Goal: Task Accomplishment & Management: Manage account settings

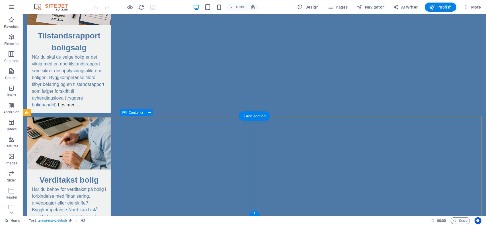
scroll to position [248, 0]
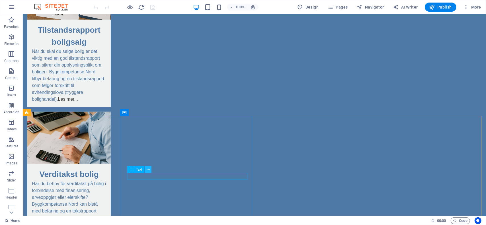
click at [147, 172] on icon at bounding box center [148, 170] width 3 height 6
click at [150, 170] on button at bounding box center [148, 169] width 7 height 7
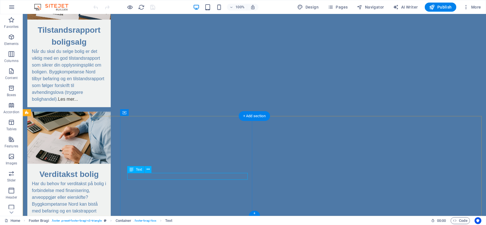
click at [149, 172] on icon at bounding box center [148, 170] width 3 height 6
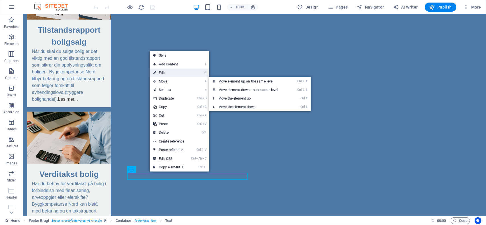
click at [185, 72] on link "⏎ Edit" at bounding box center [169, 73] width 38 height 9
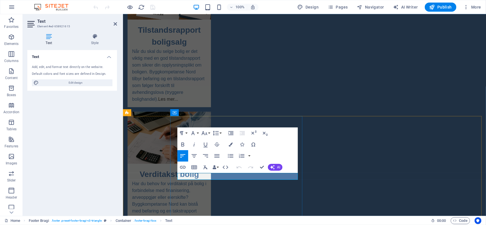
drag, startPoint x: 207, startPoint y: 174, endPoint x: 174, endPoint y: 175, distance: 33.1
click at [182, 167] on icon "button" at bounding box center [183, 167] width 6 height 3
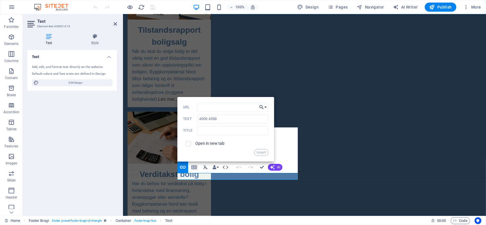
click at [266, 108] on button "Choose Link" at bounding box center [263, 107] width 11 height 9
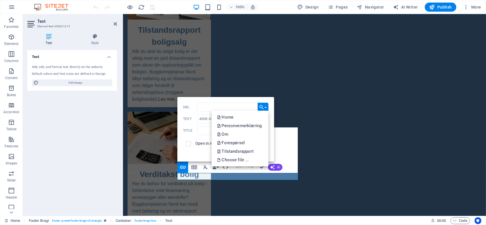
click at [266, 107] on button "Choose Link" at bounding box center [263, 107] width 11 height 9
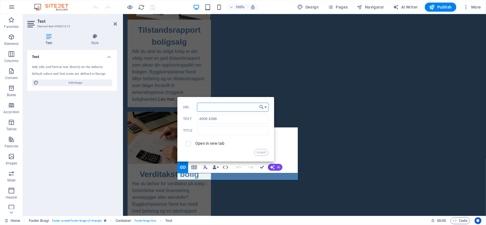
click at [206, 110] on input "URL" at bounding box center [233, 107] width 72 height 9
type input "tel:[PHONE_NUMBER]"
click at [260, 152] on button "Insert" at bounding box center [261, 152] width 15 height 7
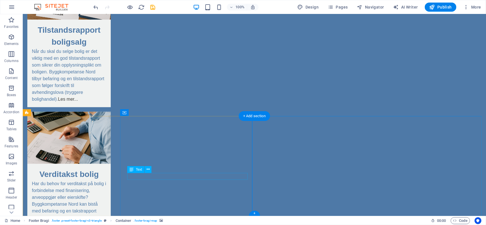
click at [147, 171] on icon at bounding box center [148, 170] width 3 height 6
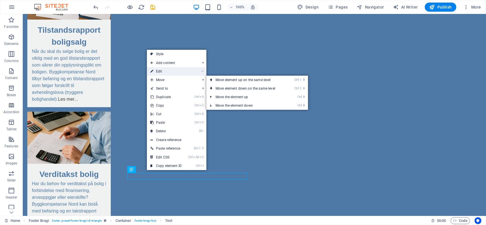
click at [171, 71] on link "⏎ Edit" at bounding box center [166, 71] width 38 height 9
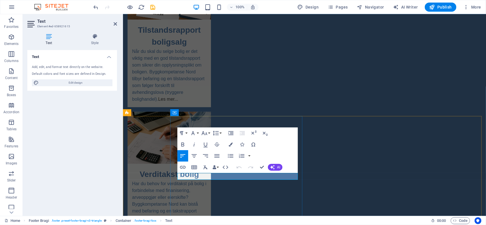
drag, startPoint x: 204, startPoint y: 178, endPoint x: 166, endPoint y: 178, distance: 37.3
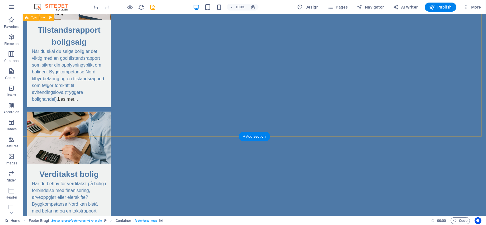
scroll to position [0, 0]
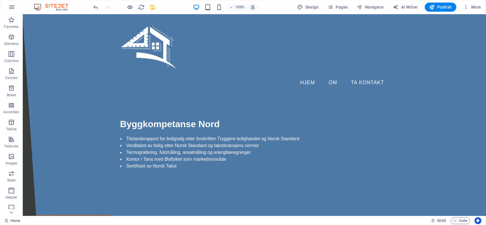
click at [153, 8] on icon "save" at bounding box center [153, 7] width 7 height 7
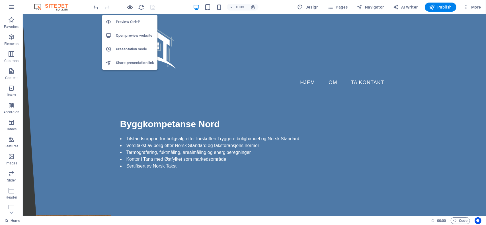
click at [131, 7] on icon "button" at bounding box center [130, 7] width 7 height 7
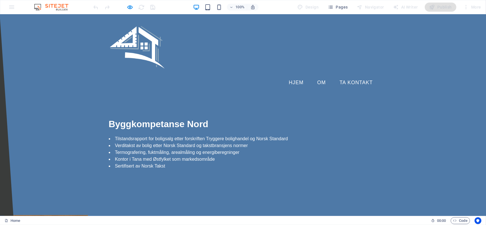
scroll to position [248, 0]
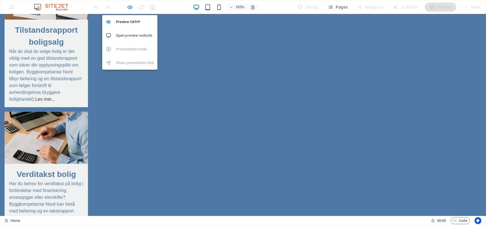
click at [129, 7] on icon "button" at bounding box center [130, 7] width 7 height 7
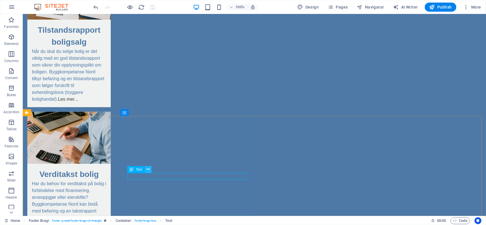
click at [148, 171] on icon at bounding box center [148, 170] width 3 height 6
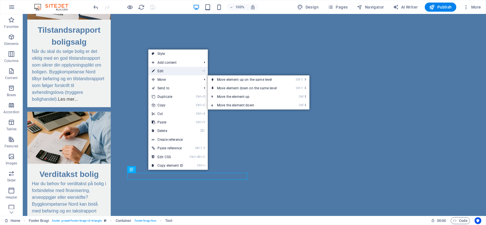
click at [178, 73] on link "⏎ Edit" at bounding box center [167, 71] width 38 height 9
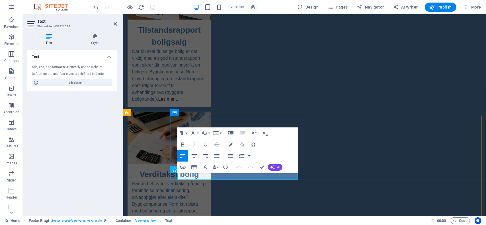
drag, startPoint x: 212, startPoint y: 174, endPoint x: 176, endPoint y: 178, distance: 37.0
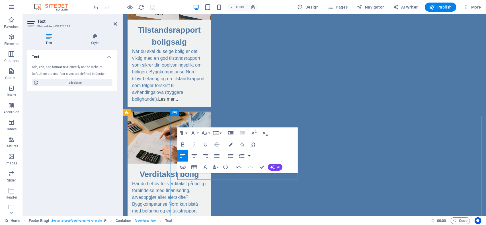
drag, startPoint x: 203, startPoint y: 175, endPoint x: 190, endPoint y: 176, distance: 13.4
drag, startPoint x: 204, startPoint y: 176, endPoint x: 176, endPoint y: 177, distance: 28.0
click at [185, 168] on icon "button" at bounding box center [183, 167] width 6 height 3
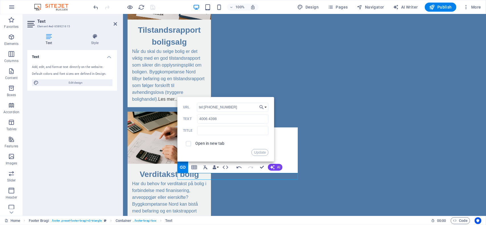
drag, startPoint x: 235, startPoint y: 109, endPoint x: 193, endPoint y: 110, distance: 41.9
click at [193, 108] on div "tel:[PHONE_NUMBER] URL" at bounding box center [225, 107] width 85 height 9
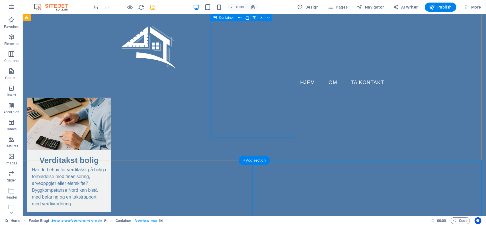
scroll to position [0, 0]
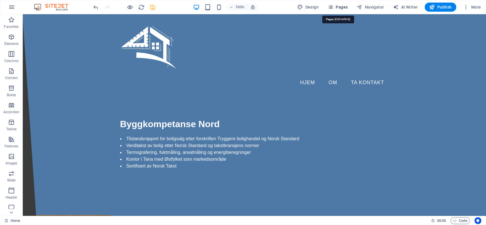
click at [345, 6] on span "Pages" at bounding box center [338, 7] width 20 height 6
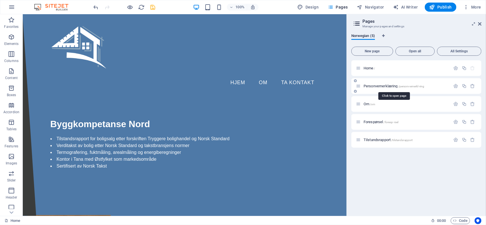
click at [382, 86] on span "Personvernerklæring /personvernerkl-ring" at bounding box center [394, 86] width 61 height 4
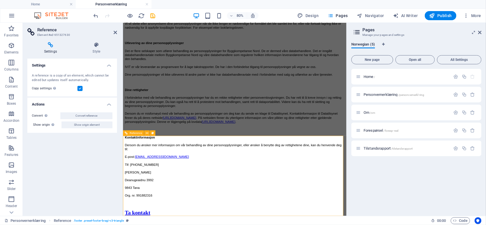
click at [392, 110] on div "Om /om" at bounding box center [403, 112] width 95 height 7
click at [376, 115] on div "Om /om" at bounding box center [403, 112] width 95 height 7
click at [360, 114] on icon at bounding box center [358, 112] width 5 height 5
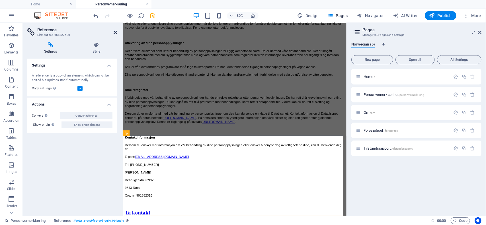
click at [117, 34] on icon at bounding box center [115, 32] width 3 height 5
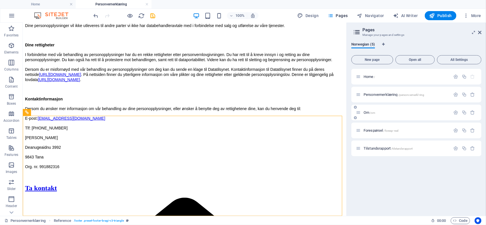
click at [361, 112] on icon at bounding box center [358, 112] width 5 height 5
click at [50, 111] on button at bounding box center [52, 112] width 7 height 7
click at [52, 112] on icon at bounding box center [52, 113] width 3 height 6
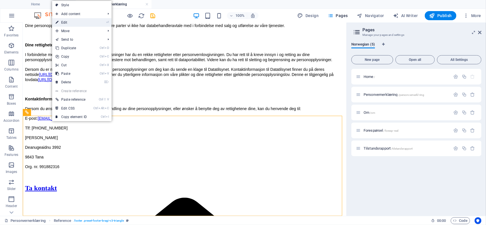
click at [69, 21] on link "⏎ Edit" at bounding box center [71, 22] width 38 height 9
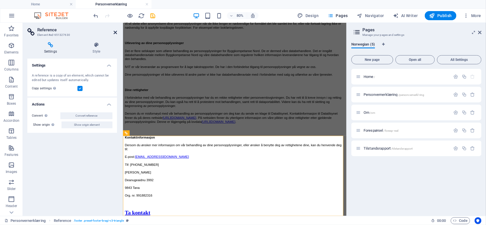
click at [115, 32] on icon at bounding box center [115, 32] width 3 height 5
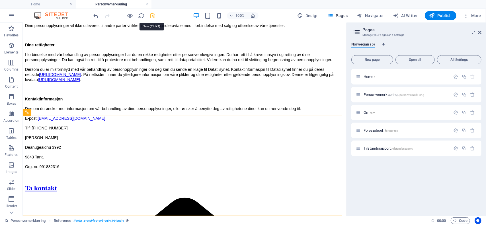
click at [153, 18] on icon "save" at bounding box center [153, 16] width 7 height 7
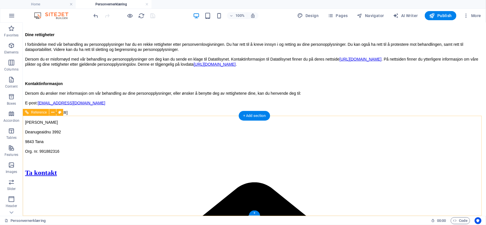
click at [52, 113] on icon at bounding box center [52, 113] width 3 height 6
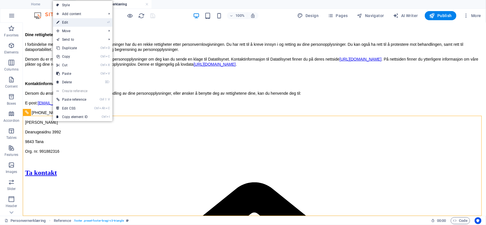
click at [72, 23] on link "⏎ Edit" at bounding box center [72, 22] width 38 height 9
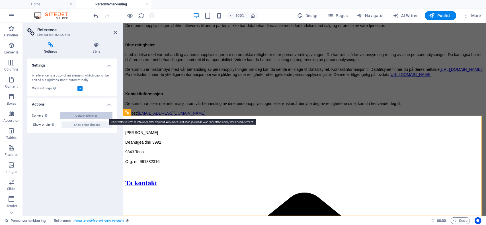
click at [84, 116] on span "Convert reference" at bounding box center [87, 116] width 22 height 7
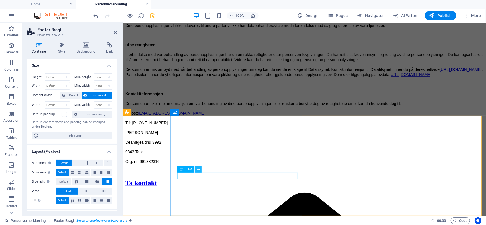
click at [197, 170] on icon at bounding box center [198, 170] width 3 height 6
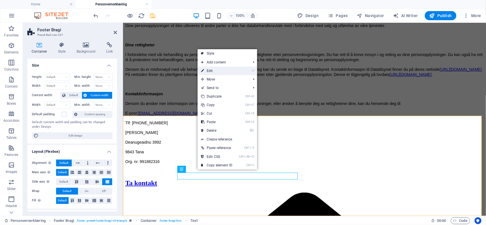
click at [221, 72] on link "⏎ Edit" at bounding box center [217, 71] width 38 height 9
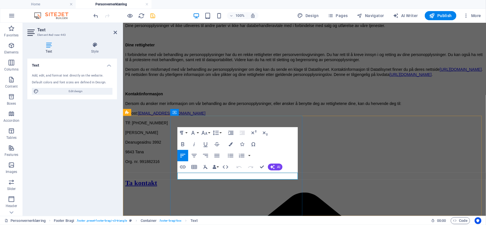
drag, startPoint x: 200, startPoint y: 176, endPoint x: 178, endPoint y: 177, distance: 22.2
click at [183, 166] on button "Edit Link" at bounding box center [188, 162] width 11 height 11
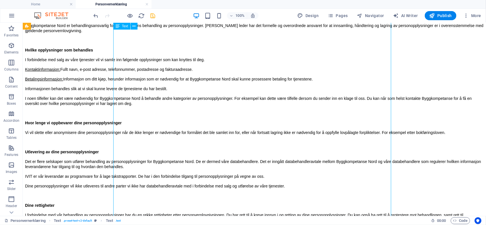
scroll to position [0, 0]
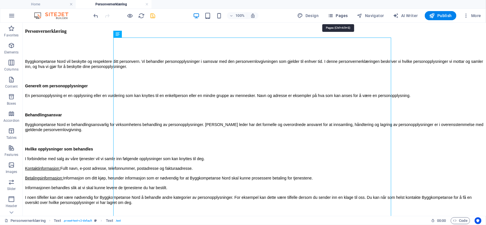
click at [343, 15] on span "Pages" at bounding box center [338, 16] width 20 height 6
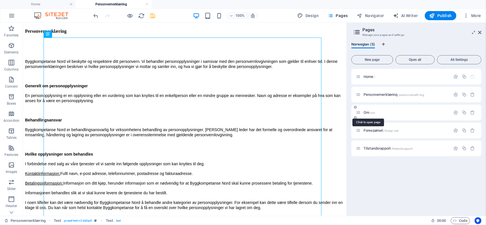
click at [371, 113] on span "/om" at bounding box center [372, 112] width 5 height 3
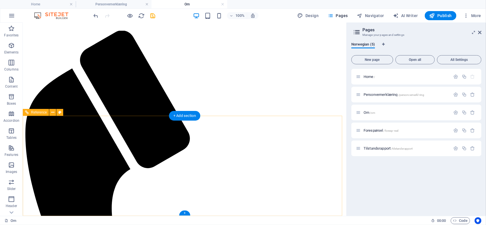
click at [53, 112] on icon at bounding box center [52, 113] width 3 height 6
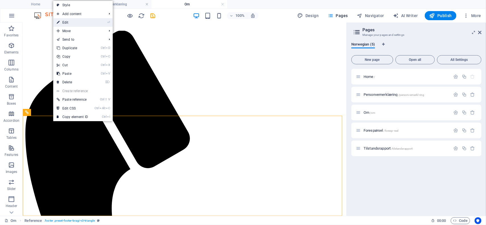
click at [79, 24] on link "⏎ Edit" at bounding box center [72, 22] width 38 height 9
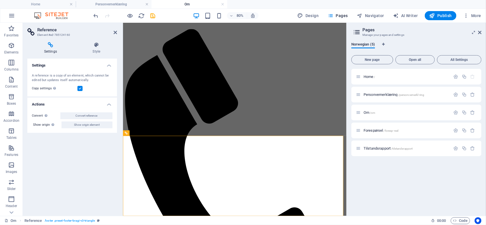
scroll to position [4, 0]
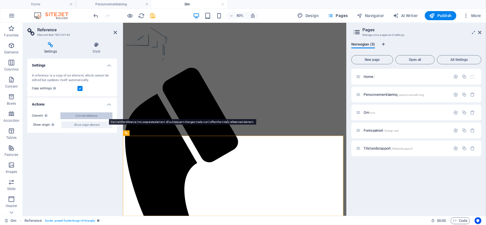
click at [83, 115] on span "Convert reference" at bounding box center [87, 116] width 22 height 7
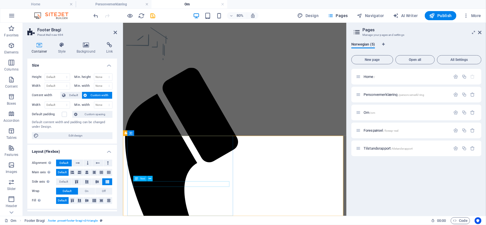
click at [148, 179] on button at bounding box center [149, 178] width 5 height 5
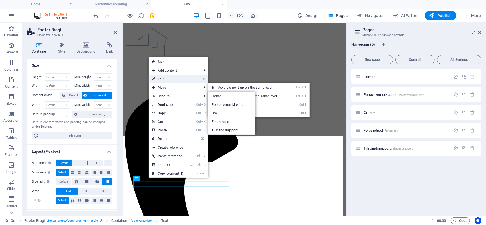
drag, startPoint x: 168, startPoint y: 81, endPoint x: 54, endPoint y: 79, distance: 113.7
click at [168, 81] on link "⏎ Edit" at bounding box center [168, 79] width 38 height 9
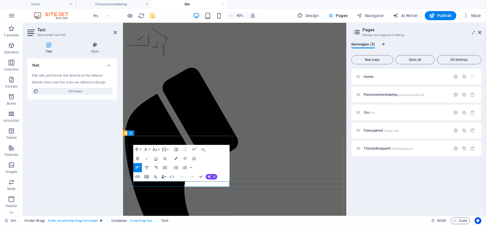
drag, startPoint x: 161, startPoint y: 225, endPoint x: 134, endPoint y: 227, distance: 26.9
click at [140, 177] on icon "button" at bounding box center [137, 177] width 5 height 2
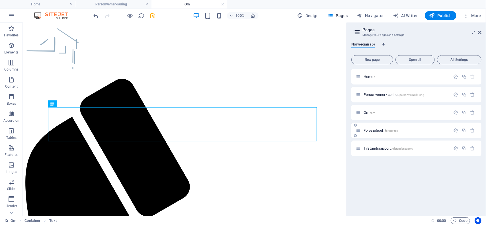
click at [378, 129] on span "Forespørsel /foresp-rsel" at bounding box center [381, 131] width 35 height 4
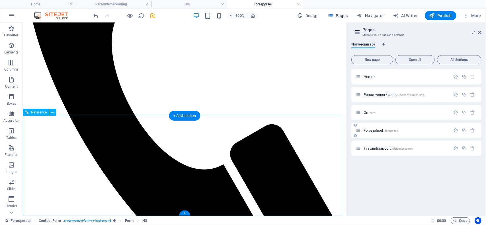
scroll to position [0, 0]
click at [52, 113] on icon at bounding box center [52, 113] width 3 height 6
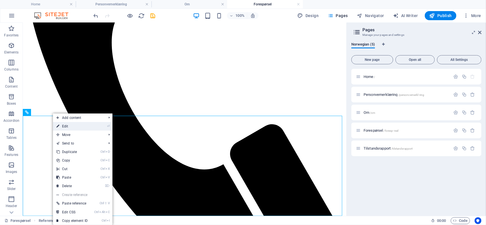
click at [70, 126] on link "⏎ Edit" at bounding box center [72, 126] width 38 height 9
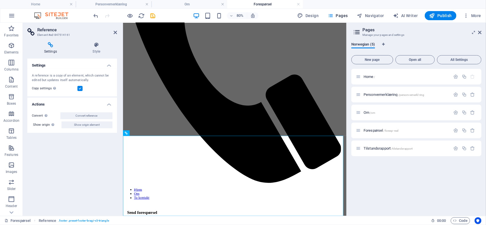
scroll to position [170, 0]
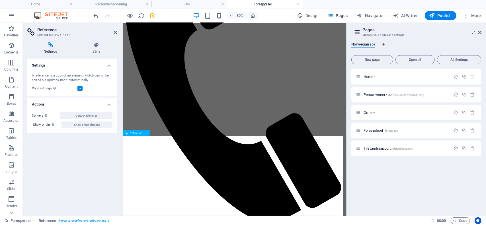
click at [85, 115] on span "Convert reference" at bounding box center [87, 116] width 22 height 7
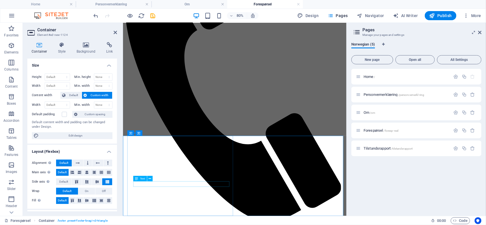
click at [150, 179] on icon at bounding box center [150, 179] width 3 height 5
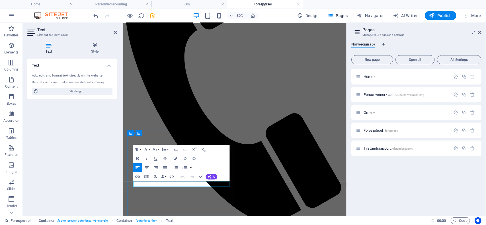
drag, startPoint x: 162, startPoint y: 227, endPoint x: 133, endPoint y: 225, distance: 28.5
click at [139, 178] on icon "button" at bounding box center [137, 176] width 5 height 5
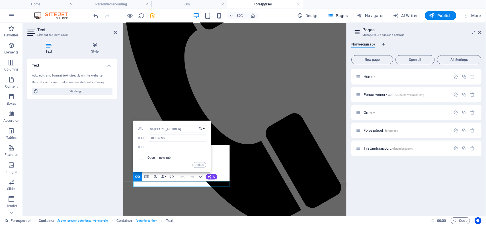
click at [401, 179] on div "Home / Personvernerklæring /personvernerkl-ring Om /om Forespørsel /foresp-rsel…" at bounding box center [417, 140] width 130 height 143
click at [378, 145] on div "Tilstandsrapport /tilstandsrapport" at bounding box center [403, 148] width 95 height 7
click at [380, 148] on span "Tilstandsrapport /tilstandsrapport" at bounding box center [388, 148] width 49 height 4
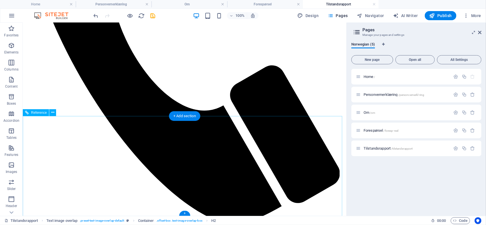
scroll to position [417, 0]
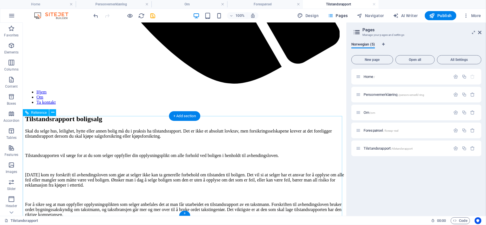
click at [51, 115] on icon at bounding box center [52, 113] width 3 height 6
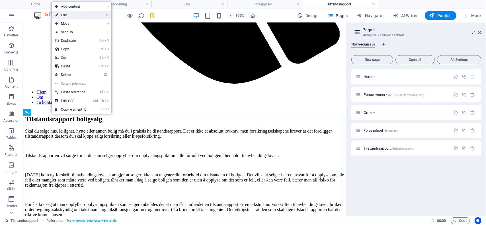
click at [77, 18] on link "⏎ Edit" at bounding box center [71, 15] width 38 height 9
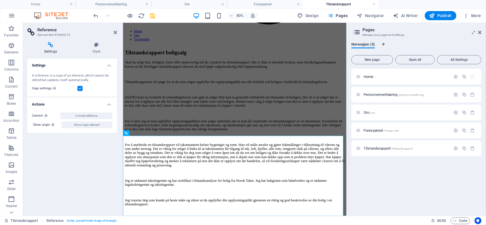
scroll to position [367, 0]
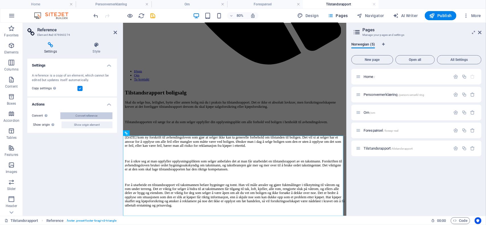
click at [85, 117] on span "Convert reference" at bounding box center [87, 116] width 22 height 7
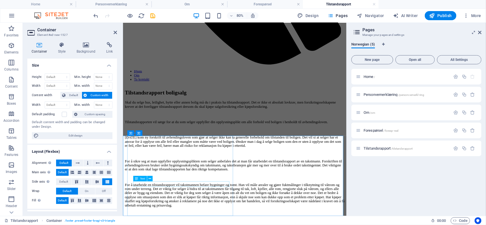
drag, startPoint x: 146, startPoint y: 224, endPoint x: 274, endPoint y: 201, distance: 129.9
click at [151, 179] on icon at bounding box center [150, 179] width 3 height 5
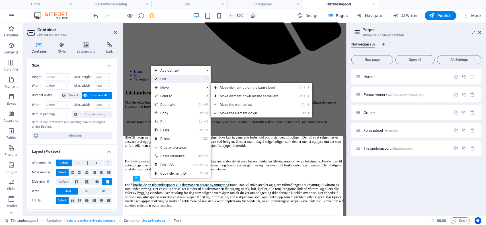
click at [172, 82] on link "⏎ Edit" at bounding box center [170, 79] width 38 height 9
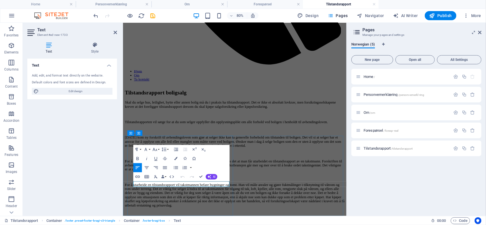
drag, startPoint x: 166, startPoint y: 227, endPoint x: 138, endPoint y: 224, distance: 28.6
click at [139, 177] on icon "button" at bounding box center [137, 176] width 5 height 5
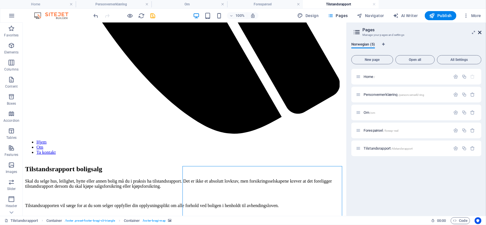
click at [482, 32] on icon at bounding box center [479, 32] width 3 height 5
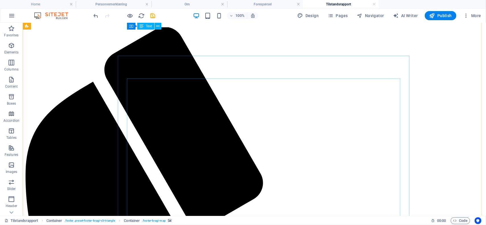
scroll to position [0, 0]
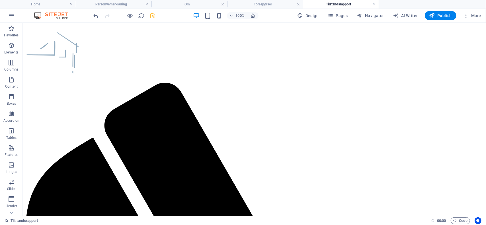
drag, startPoint x: 152, startPoint y: 16, endPoint x: 144, endPoint y: 7, distance: 12.3
click at [152, 16] on icon "save" at bounding box center [153, 16] width 7 height 7
click at [469, 16] on icon "button" at bounding box center [467, 16] width 6 height 6
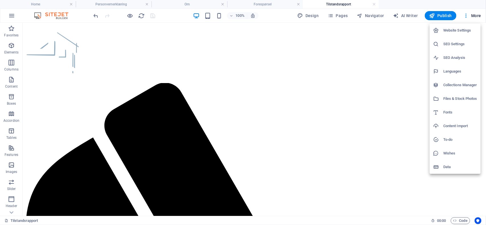
click at [440, 14] on div at bounding box center [243, 112] width 486 height 225
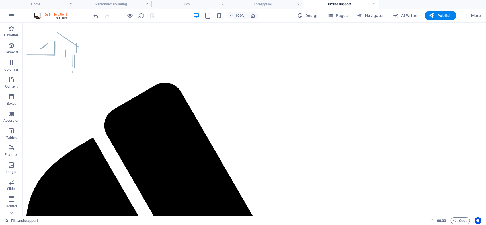
click at [441, 16] on span "Publish" at bounding box center [441, 16] width 23 height 6
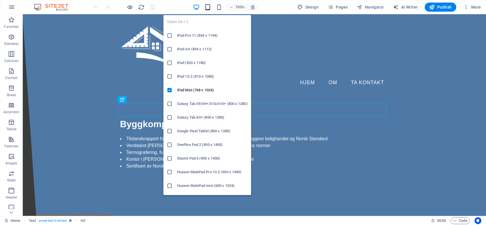
click at [208, 7] on icon "button" at bounding box center [208, 7] width 7 height 7
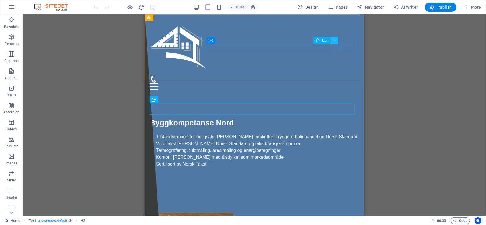
click at [337, 41] on button at bounding box center [334, 40] width 7 height 7
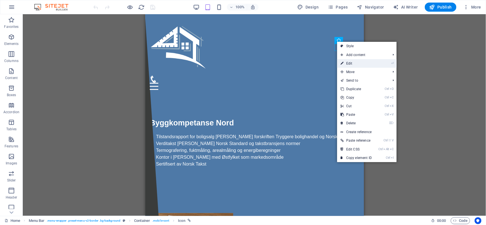
click at [358, 63] on link "⏎ Edit" at bounding box center [356, 63] width 38 height 9
select select "xMidYMid"
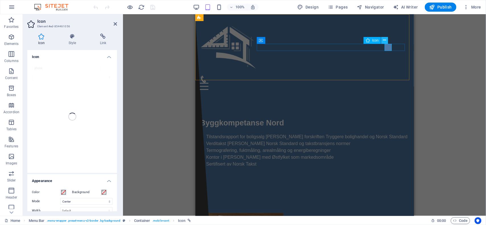
click at [386, 40] on icon at bounding box center [384, 40] width 3 height 6
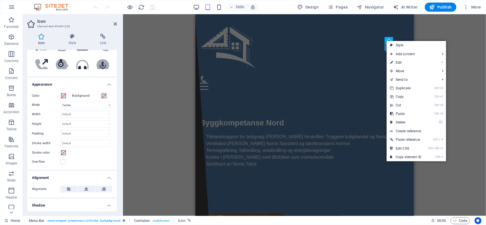
scroll to position [137, 0]
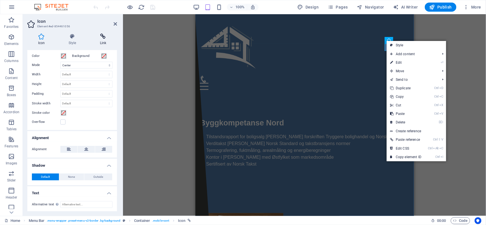
click at [104, 43] on h4 "Link" at bounding box center [103, 40] width 28 height 12
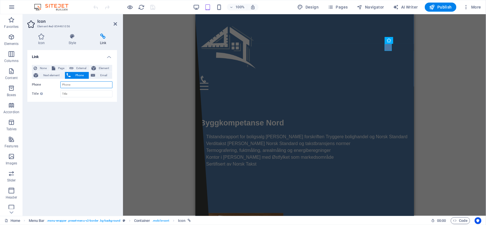
click at [84, 86] on input "Phone" at bounding box center [86, 85] width 52 height 7
click at [81, 85] on input "Phone" at bounding box center [86, 85] width 52 height 7
click at [82, 69] on span "External" at bounding box center [81, 68] width 13 height 7
select select "blank"
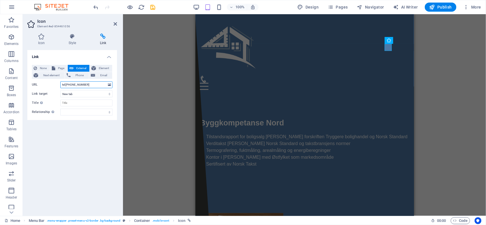
type input "tel:[PHONE_NUMBER]"
click at [94, 129] on div "Link None Page External Element Next element Phone Email Page Home Personverner…" at bounding box center [72, 131] width 90 height 162
click at [446, 44] on div "H2 Text Menu Bar Logo Menu Container Icon HTML Text" at bounding box center [304, 115] width 363 height 202
click at [156, 7] on icon "save" at bounding box center [153, 7] width 7 height 7
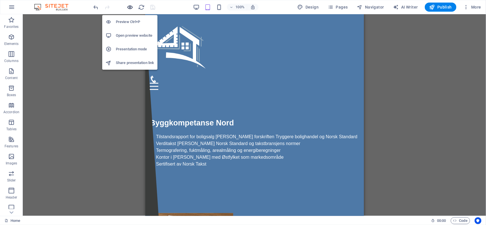
click at [132, 7] on icon "button" at bounding box center [130, 7] width 7 height 7
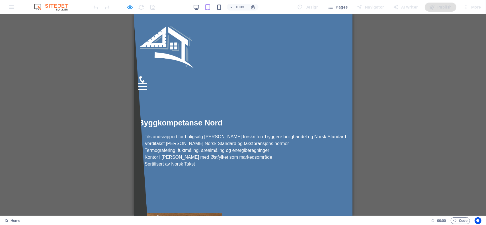
click at [144, 76] on icon at bounding box center [141, 79] width 5 height 7
click at [419, 36] on div "H2 Text Menu Bar Menu Bar Logo Menu Container Icon HTML Text" at bounding box center [243, 115] width 486 height 202
click at [144, 76] on icon at bounding box center [141, 79] width 5 height 7
click at [145, 76] on icon at bounding box center [141, 79] width 7 height 7
click at [147, 83] on div at bounding box center [142, 83] width 9 height 1
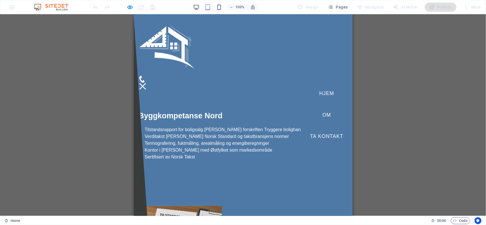
click at [324, 112] on link "Om" at bounding box center [327, 115] width 18 height 14
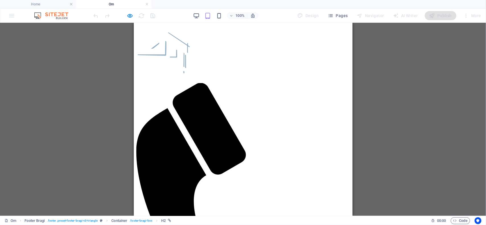
scroll to position [0, 0]
click at [327, 83] on figure at bounding box center [241, 223] width 210 height 280
click at [331, 83] on div at bounding box center [243, 223] width 214 height 280
click at [328, 83] on figure at bounding box center [241, 223] width 210 height 280
click at [327, 83] on figure at bounding box center [241, 223] width 210 height 280
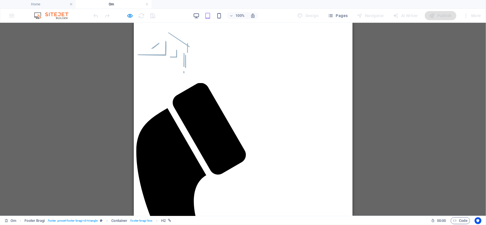
click at [50, 4] on h4 "Home" at bounding box center [38, 4] width 76 height 6
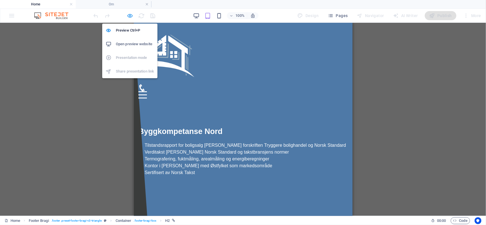
click at [129, 17] on icon "button" at bounding box center [130, 16] width 7 height 7
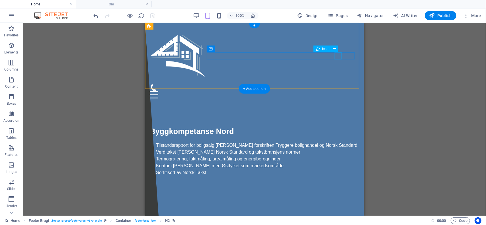
click at [340, 84] on figure at bounding box center [252, 87] width 205 height 7
click at [336, 49] on button at bounding box center [334, 49] width 7 height 7
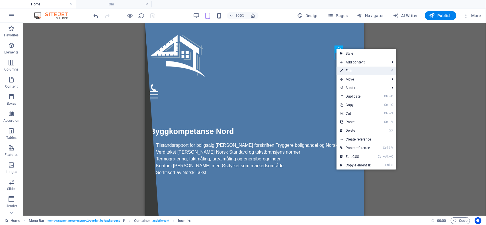
click at [367, 70] on link "⏎ Edit" at bounding box center [356, 71] width 38 height 9
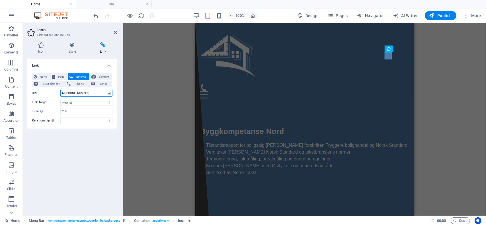
drag, startPoint x: 92, startPoint y: 95, endPoint x: 46, endPoint y: 94, distance: 46.2
click at [46, 94] on div "URL tel:+4740064398" at bounding box center [72, 93] width 81 height 7
click at [421, 88] on div "H2 Text Menu Bar Menu Bar Logo Menu Container Icon HTML Text" at bounding box center [304, 119] width 363 height 193
click at [116, 34] on icon at bounding box center [115, 32] width 3 height 5
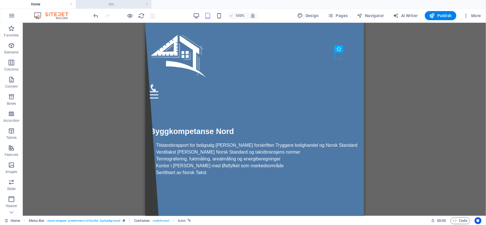
drag, startPoint x: 113, startPoint y: 6, endPoint x: 116, endPoint y: 7, distance: 3.1
click at [113, 6] on h4 "Om" at bounding box center [114, 4] width 76 height 6
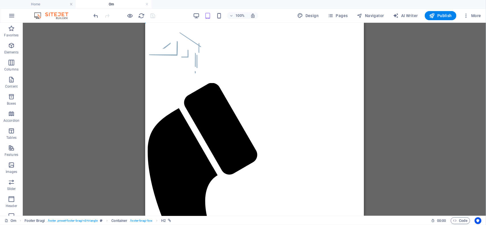
click at [404, 97] on div "Drag here to replace the existing content. Press “Ctrl” if you want to create a…" at bounding box center [255, 119] width 464 height 193
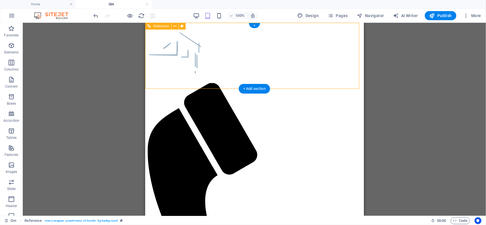
click at [338, 83] on figure at bounding box center [252, 223] width 210 height 280
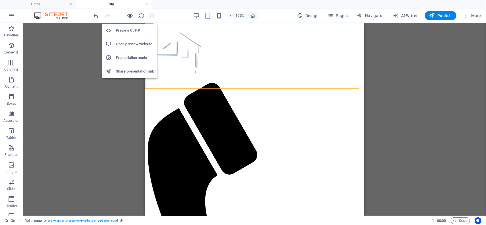
click at [130, 15] on icon "button" at bounding box center [130, 16] width 7 height 7
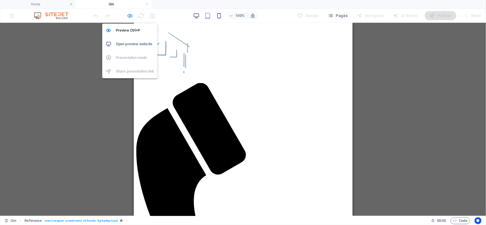
click at [130, 15] on icon "button" at bounding box center [130, 16] width 7 height 7
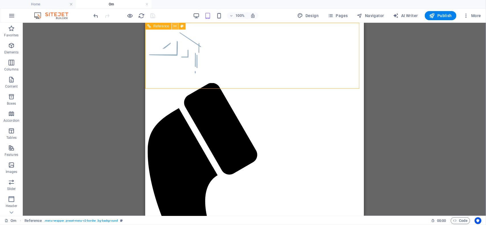
click at [175, 26] on icon at bounding box center [175, 26] width 3 height 6
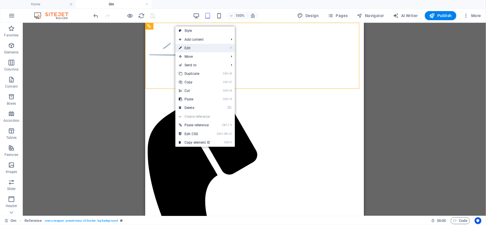
click at [197, 48] on link "⏎ Edit" at bounding box center [195, 48] width 38 height 9
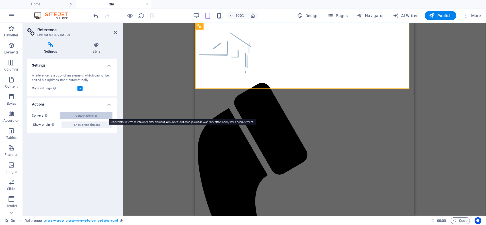
click at [87, 115] on span "Convert reference" at bounding box center [87, 116] width 22 height 7
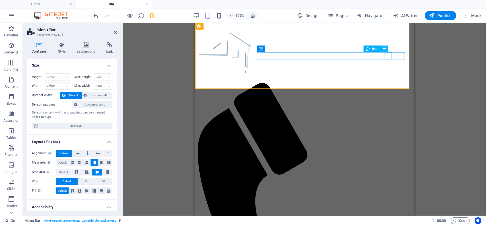
click at [387, 50] on button at bounding box center [385, 49] width 7 height 7
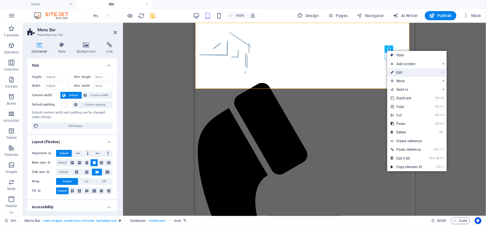
click at [410, 73] on link "⏎ Edit" at bounding box center [407, 72] width 38 height 9
select select "xMidYMid"
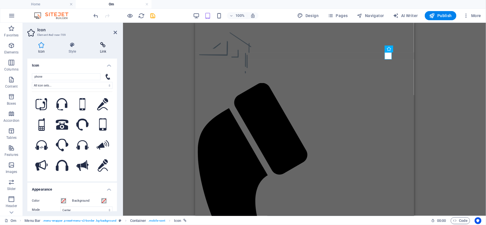
click at [97, 51] on h4 "Link" at bounding box center [103, 48] width 28 height 12
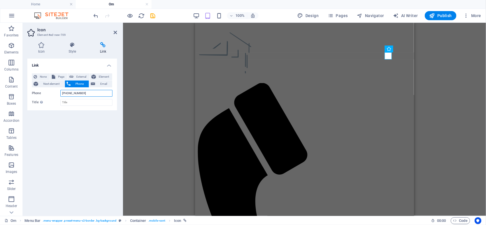
click at [89, 94] on input "+4740064398" at bounding box center [86, 93] width 52 height 7
click at [62, 94] on input "+4740064398" at bounding box center [86, 93] width 52 height 7
type input "+4740064398"
click at [73, 79] on button "External" at bounding box center [79, 77] width 22 height 7
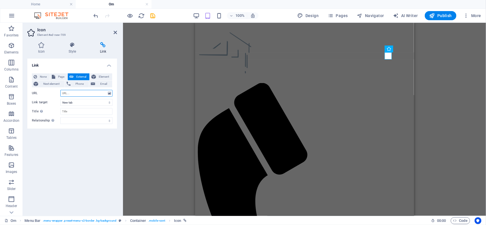
paste input "tel:[PHONE_NUMBER]"
type input "tel:[PHONE_NUMBER]"
click at [114, 34] on icon at bounding box center [115, 32] width 3 height 5
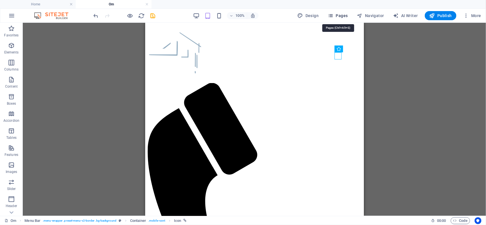
click at [346, 12] on button "Pages" at bounding box center [338, 15] width 25 height 9
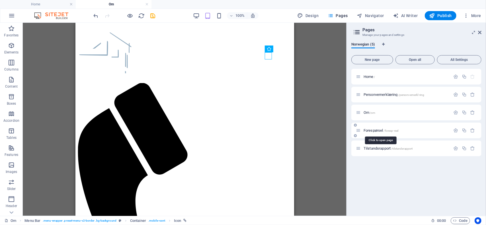
click at [378, 131] on span "Forespørsel /foresp-rsel" at bounding box center [381, 131] width 35 height 4
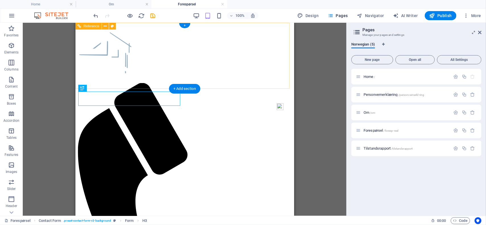
click at [269, 83] on figure at bounding box center [183, 223] width 210 height 280
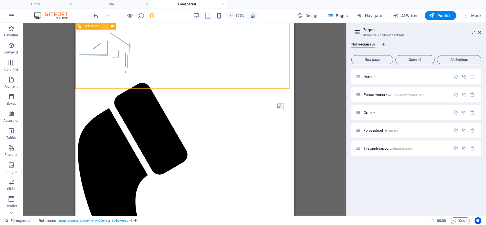
click at [105, 25] on icon at bounding box center [105, 26] width 3 height 6
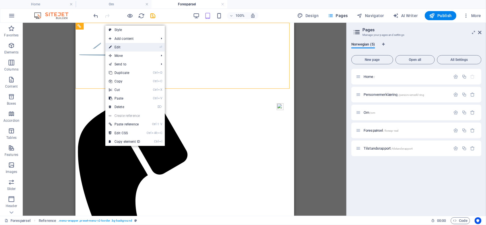
click at [128, 46] on link "⏎ Edit" at bounding box center [124, 47] width 38 height 9
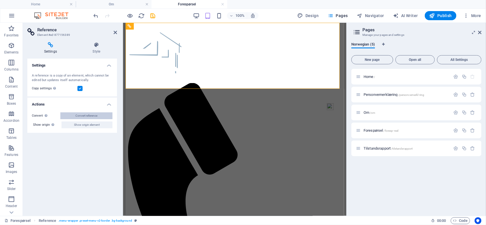
click at [88, 113] on span "Convert reference" at bounding box center [87, 116] width 22 height 7
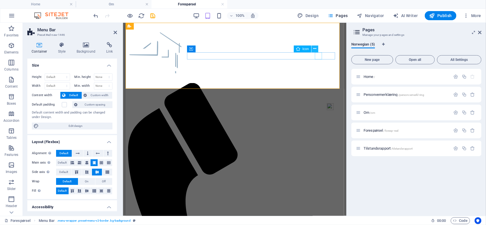
click at [317, 52] on icon at bounding box center [314, 49] width 3 height 6
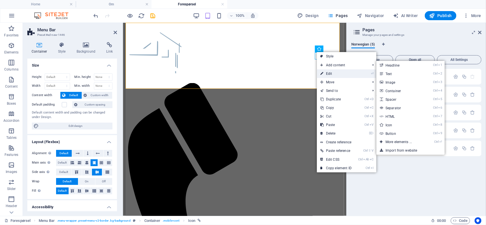
click at [339, 73] on link "⏎ Edit" at bounding box center [336, 74] width 38 height 9
select select "xMidYMid"
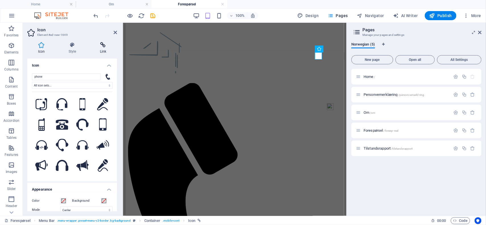
click at [104, 44] on icon at bounding box center [103, 45] width 28 height 6
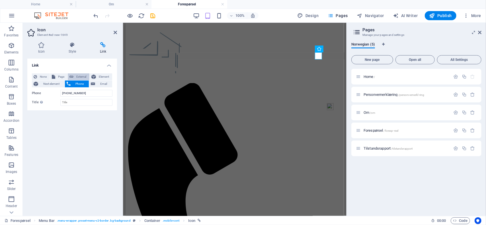
click at [79, 77] on span "External" at bounding box center [81, 77] width 13 height 7
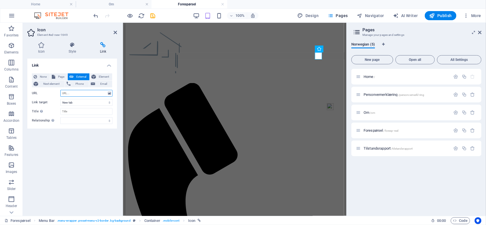
click at [76, 92] on input "URL" at bounding box center [86, 93] width 52 height 7
paste input "tel:[PHONE_NUMBER]"
type input "tel:[PHONE_NUMBER]"
click at [383, 149] on span "Tilstandsrapport /tilstandsrapport" at bounding box center [388, 148] width 49 height 4
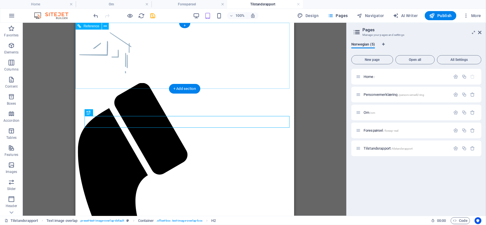
click at [178, 83] on div at bounding box center [185, 223] width 214 height 280
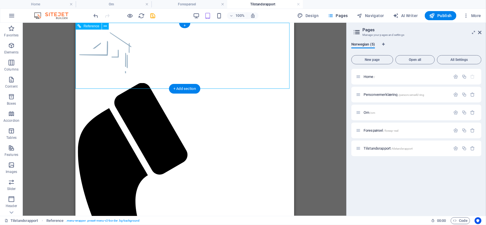
click at [275, 83] on div at bounding box center [185, 223] width 214 height 280
click at [153, 17] on icon "save" at bounding box center [153, 16] width 7 height 7
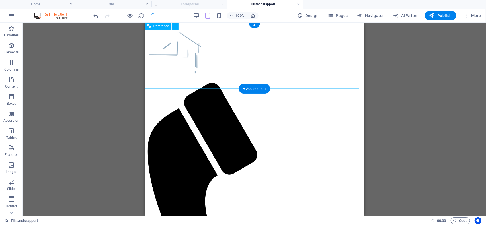
click at [338, 83] on figure at bounding box center [252, 223] width 210 height 280
click at [339, 83] on figure at bounding box center [252, 223] width 210 height 280
click at [176, 25] on icon at bounding box center [175, 26] width 3 height 6
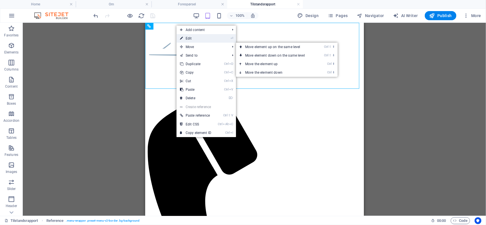
click at [201, 40] on link "⏎ Edit" at bounding box center [196, 38] width 38 height 9
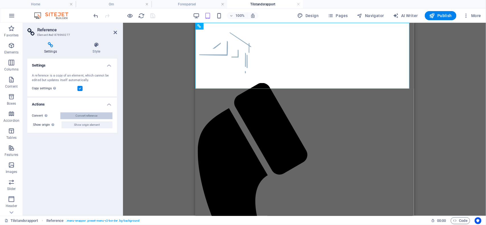
click at [89, 117] on span "Convert reference" at bounding box center [87, 116] width 22 height 7
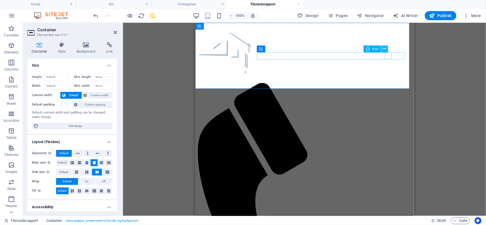
click at [386, 50] on icon at bounding box center [384, 49] width 3 height 6
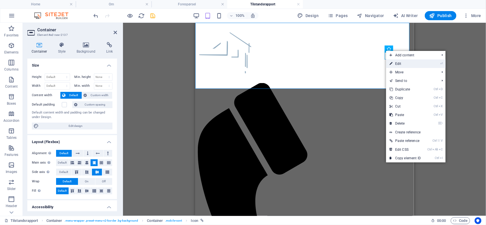
click at [410, 65] on link "⏎ Edit" at bounding box center [405, 64] width 38 height 9
select select "xMidYMid"
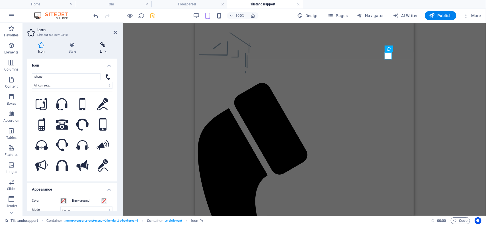
click at [98, 47] on icon at bounding box center [103, 45] width 28 height 6
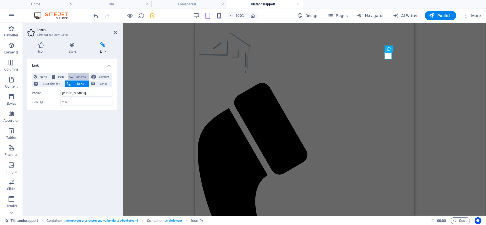
click at [79, 79] on span "External" at bounding box center [81, 77] width 13 height 7
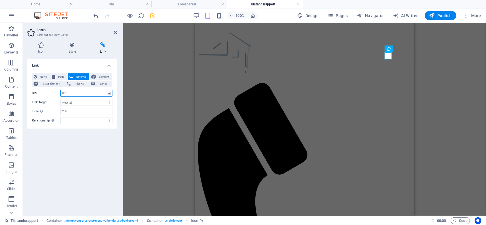
paste input "tel:[PHONE_NUMBER]"
type input "tel:[PHONE_NUMBER]"
click at [440, 101] on div "H2 Text image overlap Container Text Reference Container Logo Container Icon" at bounding box center [304, 119] width 363 height 193
click at [347, 16] on span "Pages" at bounding box center [338, 16] width 20 height 6
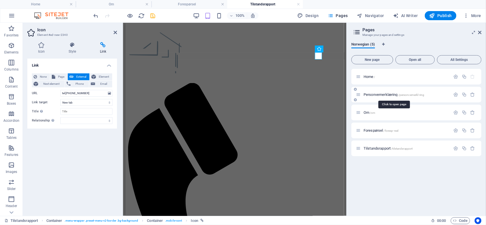
click at [377, 94] on span "Personvernerklæring /personvernerkl-ring" at bounding box center [394, 95] width 61 height 4
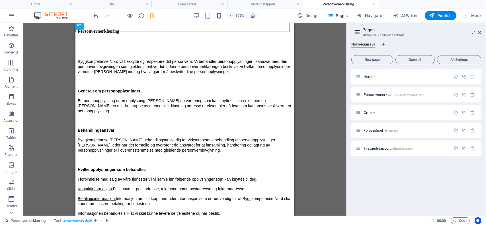
click at [332, 90] on div "Drag here to replace the existing content. Press “Ctrl” if you want to create a…" at bounding box center [185, 119] width 324 height 193
drag, startPoint x: 479, startPoint y: 33, endPoint x: 450, endPoint y: 38, distance: 29.5
click at [479, 33] on icon at bounding box center [479, 32] width 3 height 5
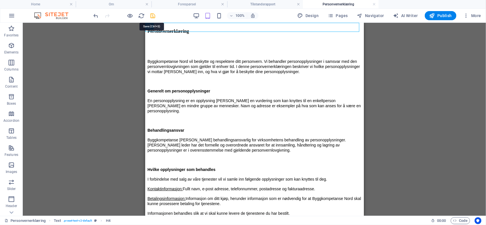
click at [154, 15] on icon "save" at bounding box center [153, 16] width 7 height 7
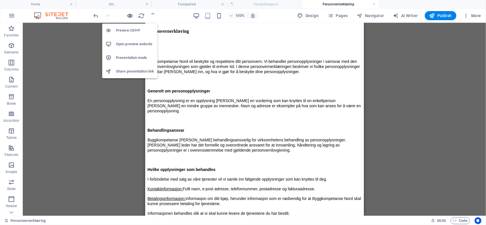
click at [131, 15] on icon "button" at bounding box center [130, 16] width 7 height 7
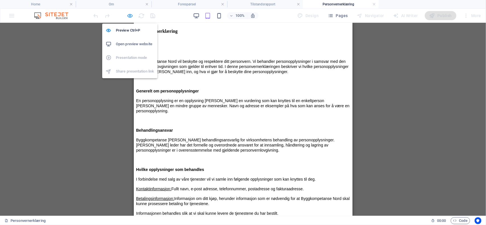
click at [131, 16] on icon "button" at bounding box center [130, 16] width 7 height 7
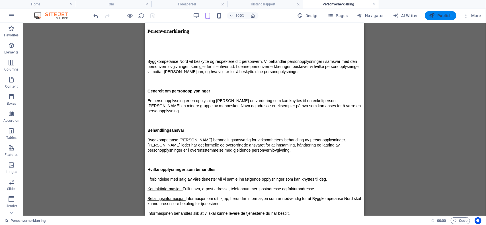
click at [449, 14] on span "Publish" at bounding box center [441, 16] width 23 height 6
